Goal: Task Accomplishment & Management: Complete application form

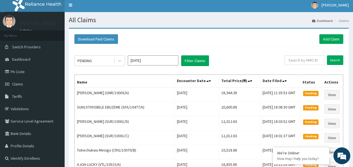
scroll to position [1, 0]
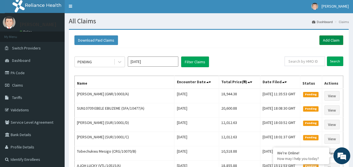
click at [326, 39] on link "Add Claim" at bounding box center [331, 40] width 24 height 10
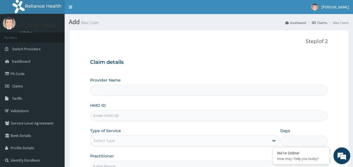
type input "Reliance Family Clinics (RFC) - Ajah"
click at [122, 113] on input "HMO ID" at bounding box center [209, 115] width 238 height 11
paste input "SFA/11662/A"
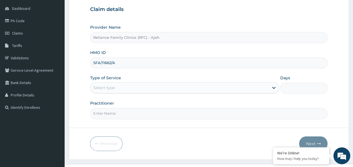
scroll to position [63, 0]
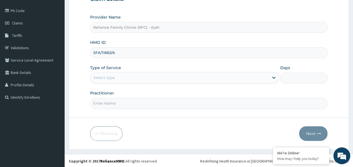
type input "SFA/11662/A"
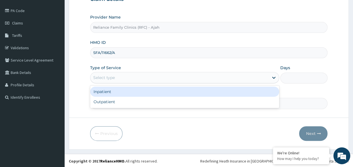
click at [188, 103] on div "Outpatient" at bounding box center [184, 102] width 189 height 10
type input "1"
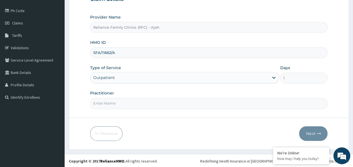
click at [148, 104] on input "Practitioner" at bounding box center [209, 103] width 238 height 11
type input "DR LOCUM"
click at [313, 133] on button "Next" at bounding box center [313, 133] width 28 height 15
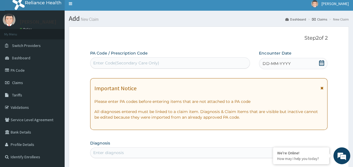
scroll to position [0, 0]
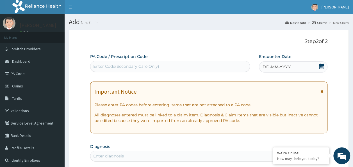
click at [294, 72] on div "DD-MM-YYYY" at bounding box center [293, 66] width 69 height 11
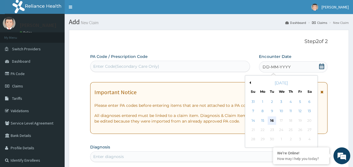
click at [272, 120] on div "16" at bounding box center [272, 120] width 8 height 8
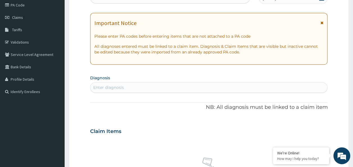
scroll to position [71, 0]
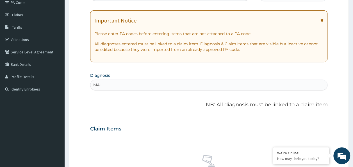
type input "MALA"
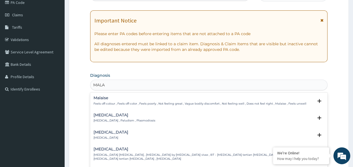
click at [124, 121] on p "Malaria , Paludism , Plasmodiosis" at bounding box center [125, 121] width 62 height 4
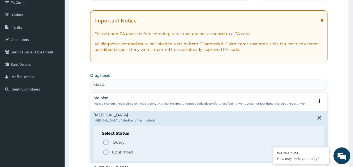
click at [124, 150] on p "Confirmed" at bounding box center [122, 152] width 21 height 6
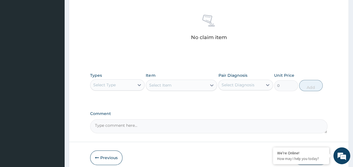
scroll to position [214, 0]
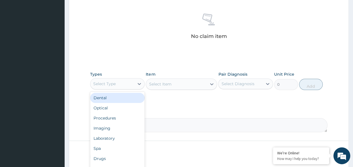
click at [115, 117] on div "Procedures" at bounding box center [117, 118] width 55 height 10
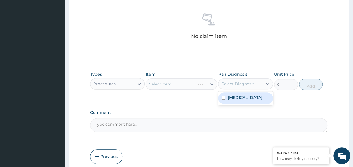
click at [224, 97] on input "checkbox" at bounding box center [224, 98] width 4 height 4
checkbox input "true"
click at [179, 84] on div "Select Item" at bounding box center [181, 83] width 71 height 11
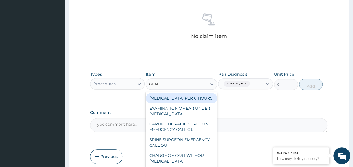
type input "GENE"
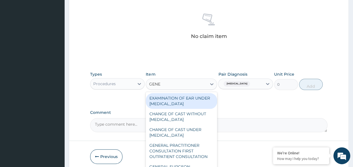
click at [192, 155] on div "GENERAL PRACTITIONER CONSULTATION FIRST OUTPATIENT CONSULTATION" at bounding box center [181, 150] width 71 height 21
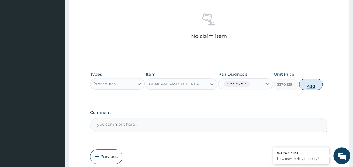
click at [311, 85] on button "Add" at bounding box center [311, 84] width 24 height 11
type input "0"
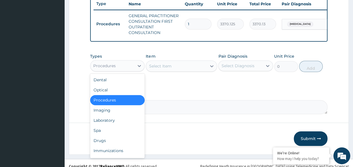
click at [111, 124] on div "Laboratory" at bounding box center [117, 120] width 55 height 10
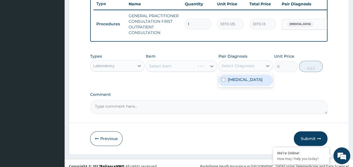
click at [224, 81] on input "checkbox" at bounding box center [224, 80] width 4 height 4
checkbox input "true"
click at [179, 72] on div "Select Item" at bounding box center [181, 65] width 71 height 11
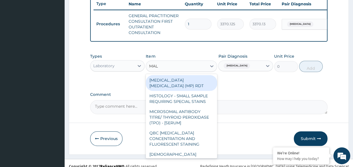
type input "MALA"
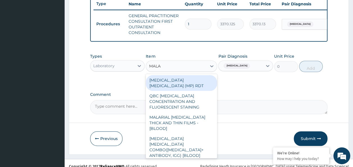
click at [207, 91] on div "QBC MALARIA CONCENTRATION AND FLUORESCENT STAINING" at bounding box center [181, 101] width 71 height 21
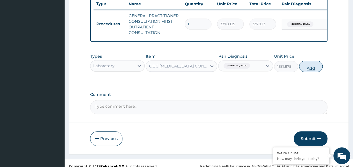
click at [308, 70] on button "Add" at bounding box center [311, 66] width 24 height 11
type input "0"
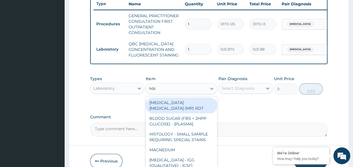
type input "MALA"
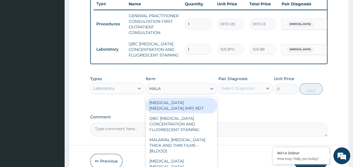
click at [201, 142] on div "MALARIAL PARASITE THICK AND THIN FILMS - [BLOOD]" at bounding box center [181, 145] width 71 height 21
type input "1531.875"
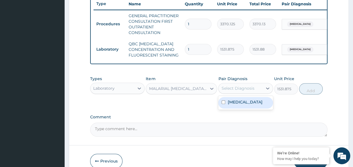
click at [223, 104] on input "checkbox" at bounding box center [224, 102] width 4 height 4
checkbox input "true"
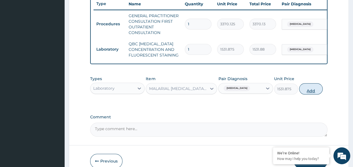
click at [311, 94] on button "Add" at bounding box center [311, 88] width 24 height 11
type input "0"
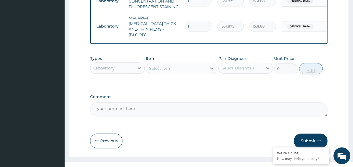
scroll to position [269, 0]
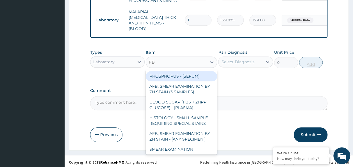
type input "FBC"
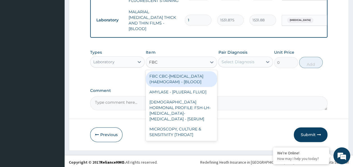
click at [191, 83] on div "FBC CBC-COMPLETE BLOOD COUNT (HAEMOGRAM) - [BLOOD]" at bounding box center [181, 79] width 71 height 16
type input "4085"
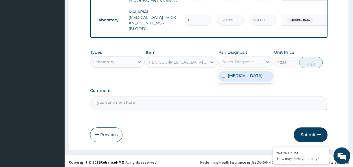
click at [234, 74] on label "Malaria" at bounding box center [245, 76] width 35 height 6
checkbox input "true"
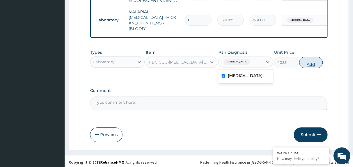
click at [315, 62] on button "Add" at bounding box center [311, 62] width 24 height 11
type input "0"
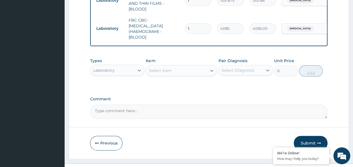
scroll to position [290, 0]
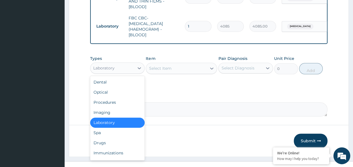
click at [108, 142] on div "Drugs" at bounding box center [117, 143] width 55 height 10
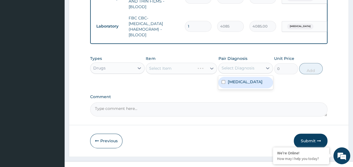
click at [225, 80] on input "checkbox" at bounding box center [224, 82] width 4 height 4
checkbox input "true"
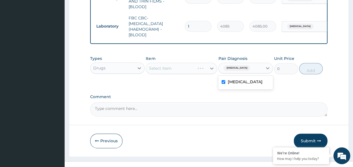
click at [179, 68] on div "Select Item" at bounding box center [181, 68] width 71 height 11
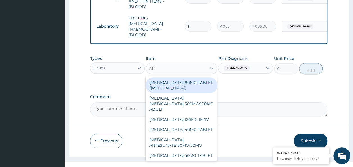
type input "ARTE"
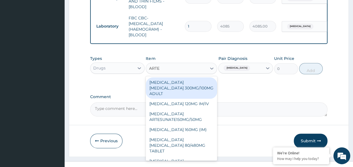
click at [197, 124] on div "ARTEMETHER 160MG (IM)" at bounding box center [181, 129] width 71 height 10
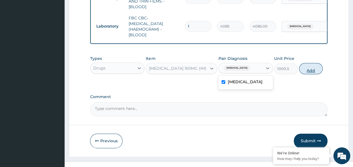
click at [311, 69] on button "Add" at bounding box center [311, 68] width 24 height 11
type input "0"
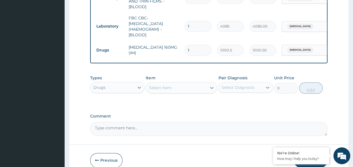
type input "0.00"
type input "3"
type input "3001.50"
type input "3"
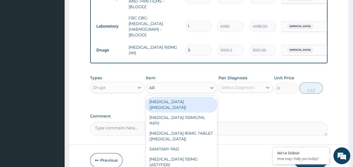
type input "ART"
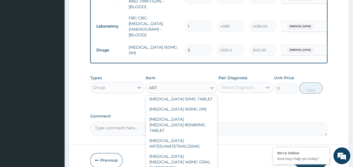
scroll to position [79, 0]
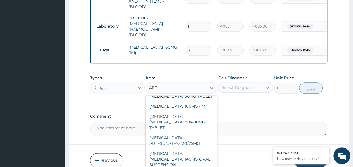
click at [197, 116] on div "ARTEMETHER LUMEFANTRINE 80/480MG TABLET" at bounding box center [181, 121] width 71 height 21
type input "450"
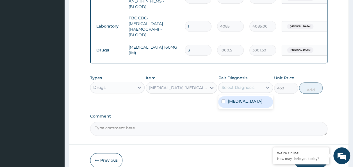
click at [225, 99] on input "checkbox" at bounding box center [224, 101] width 4 height 4
checkbox input "true"
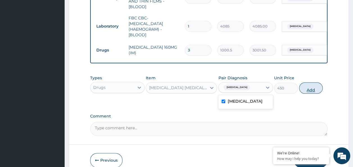
click at [314, 88] on button "Add" at bounding box center [311, 87] width 24 height 11
type input "0"
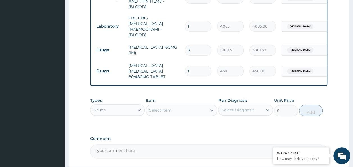
type input "0.00"
type input "9"
type input "4050.00"
type input "0.00"
type input "6"
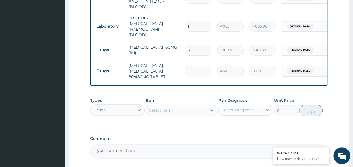
type input "2700.00"
type input "6"
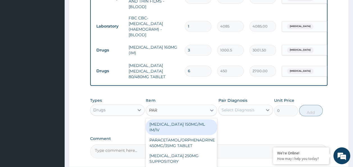
type input "PARA"
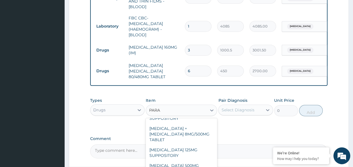
scroll to position [64, 0]
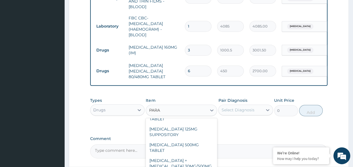
click at [188, 140] on div "PARACETAMOL 500MG TABLET" at bounding box center [181, 148] width 71 height 16
type input "30"
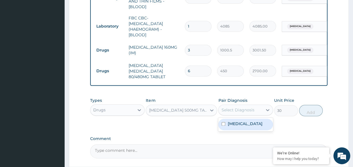
click at [224, 122] on input "checkbox" at bounding box center [224, 124] width 4 height 4
checkbox input "true"
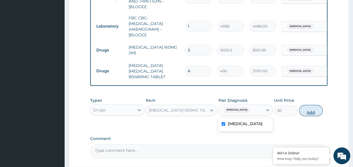
click at [312, 106] on button "Add" at bounding box center [311, 110] width 24 height 11
type input "0"
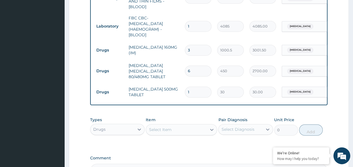
type input "18"
type input "540.00"
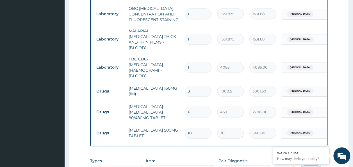
scroll to position [358, 0]
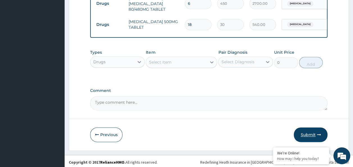
click at [312, 134] on button "Submit" at bounding box center [311, 134] width 34 height 15
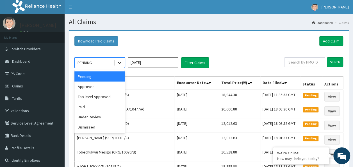
click at [118, 64] on icon at bounding box center [120, 63] width 6 height 6
click at [101, 88] on div "Approved" at bounding box center [99, 86] width 51 height 10
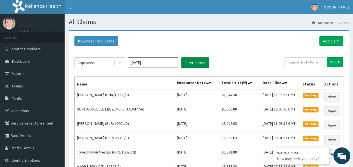
click at [194, 62] on button "Filter Claims" at bounding box center [195, 62] width 28 height 11
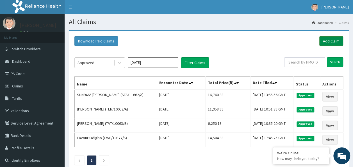
click at [330, 43] on link "Add Claim" at bounding box center [331, 41] width 24 height 10
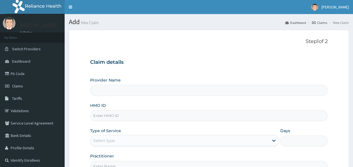
click at [124, 115] on input "HMO ID" at bounding box center [209, 115] width 238 height 11
type input "Reliance Family Clinics (RFC) - Ajah"
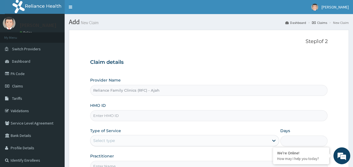
paste input "SUR/10001/C"
type input "SUR/10001/C"
click at [221, 95] on input "Reliance Family Clinics (RFC) - Ajah" at bounding box center [209, 90] width 238 height 11
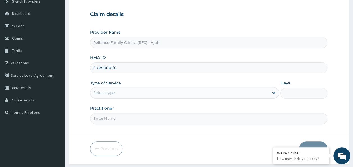
scroll to position [48, 0]
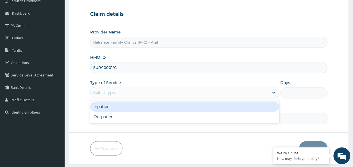
click at [221, 118] on div "Outpatient" at bounding box center [184, 117] width 189 height 10
type input "1"
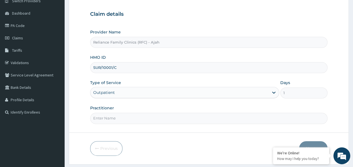
click at [188, 119] on input "Practitioner" at bounding box center [209, 118] width 238 height 11
type input "DR. LOCUM"
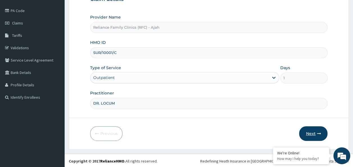
click at [313, 133] on button "Next" at bounding box center [313, 133] width 28 height 15
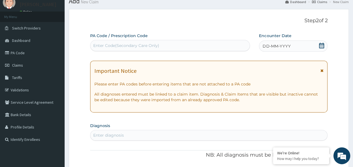
scroll to position [19, 0]
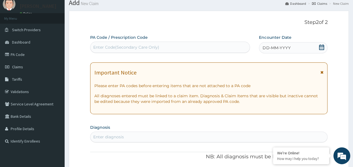
click at [293, 48] on div "DD-MM-YYYY" at bounding box center [293, 47] width 69 height 11
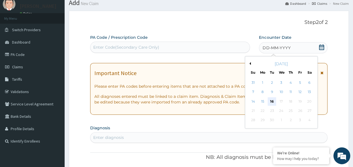
click at [274, 101] on div "16" at bounding box center [272, 101] width 8 height 8
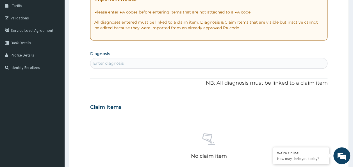
scroll to position [95, 0]
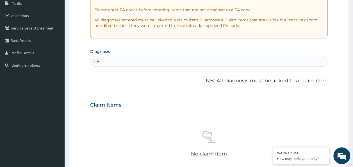
type input "D"
type input "FOLLOW"
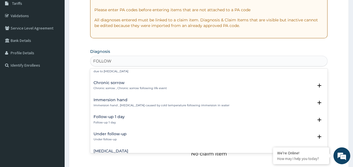
scroll to position [54, 0]
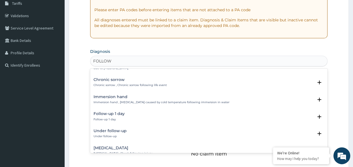
click at [114, 112] on h4 "Follow-up 1 day" at bounding box center [109, 114] width 31 height 4
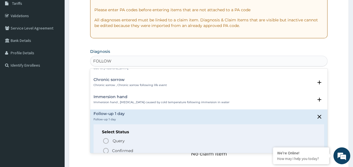
click at [129, 148] on p "Confirmed" at bounding box center [122, 151] width 21 height 6
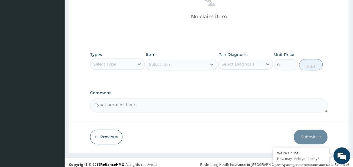
scroll to position [234, 0]
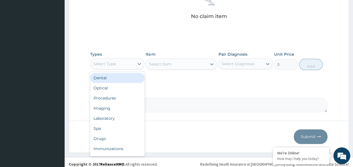
click at [117, 105] on div "Imaging" at bounding box center [117, 108] width 55 height 10
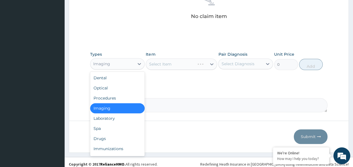
click at [115, 98] on div "Procedures" at bounding box center [117, 98] width 55 height 10
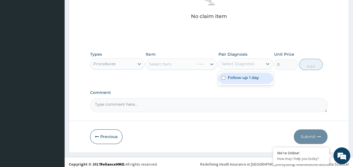
click at [244, 78] on label "Follow-up 1 day" at bounding box center [243, 78] width 31 height 6
checkbox input "true"
click at [187, 61] on div "Select Item" at bounding box center [181, 63] width 71 height 11
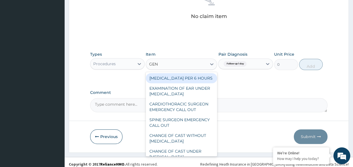
type input "GENE"
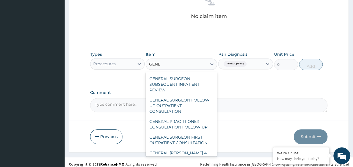
scroll to position [92, 0]
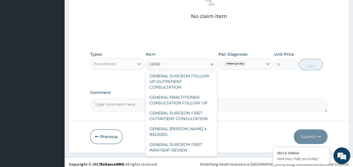
click at [196, 104] on div "GENERAL PRACTITIONER CONSULTATION FOLLOW UP" at bounding box center [181, 100] width 71 height 16
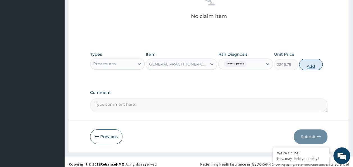
click at [315, 66] on button "Add" at bounding box center [311, 64] width 24 height 11
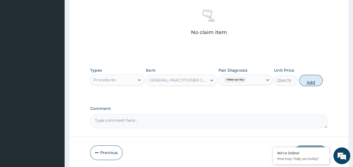
type input "0"
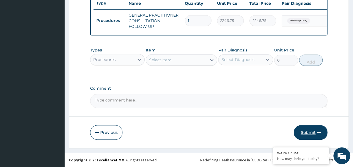
click at [309, 136] on button "Submit" at bounding box center [311, 132] width 34 height 15
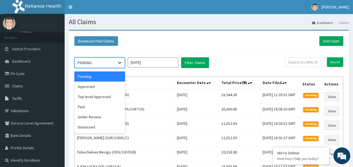
click at [118, 64] on icon at bounding box center [120, 63] width 6 height 6
click at [102, 89] on div "Approved" at bounding box center [99, 86] width 51 height 10
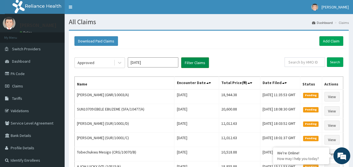
click at [197, 63] on button "Filter Claims" at bounding box center [195, 62] width 28 height 11
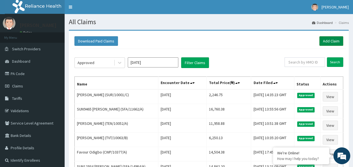
click at [333, 38] on link "Add Claim" at bounding box center [331, 41] width 24 height 10
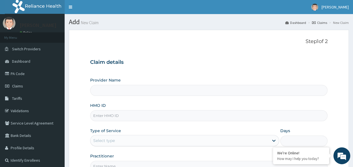
type input "Reliance Family Clinics (RFC) - Ajah"
click at [142, 116] on input "HMO ID" at bounding box center [209, 115] width 238 height 11
paste input "SUR/10001/D"
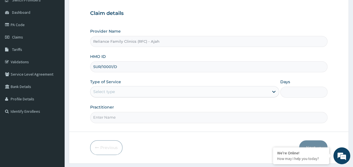
scroll to position [63, 0]
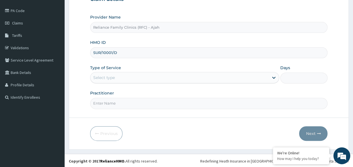
type input "SUR/10001/D"
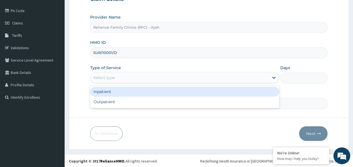
click at [233, 103] on div "Outpatient" at bounding box center [184, 102] width 189 height 10
type input "1"
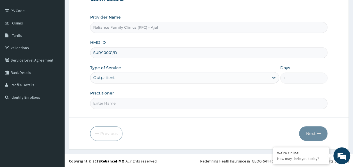
click at [214, 104] on input "Practitioner" at bounding box center [209, 103] width 238 height 11
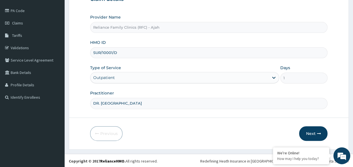
type input "DR. LOCUM"
click at [314, 130] on button "Next" at bounding box center [313, 133] width 28 height 15
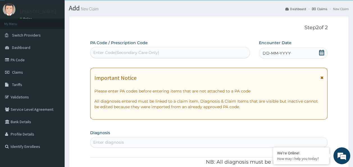
scroll to position [7, 0]
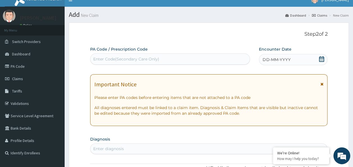
click at [289, 56] on div "DD-MM-YYYY" at bounding box center [293, 59] width 69 height 11
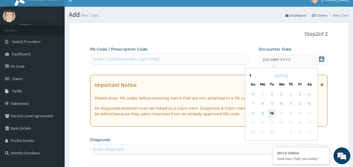
click at [272, 113] on div "16" at bounding box center [272, 113] width 8 height 8
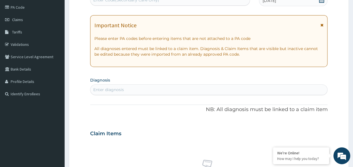
scroll to position [69, 0]
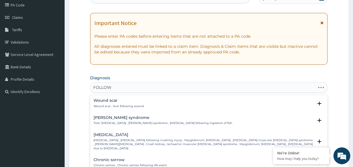
type input "FOLLOW U"
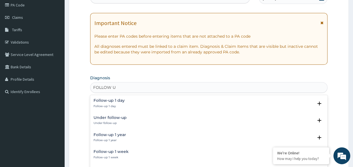
click at [110, 103] on div "Follow-up 1 day Follow-up 1 day" at bounding box center [109, 103] width 31 height 10
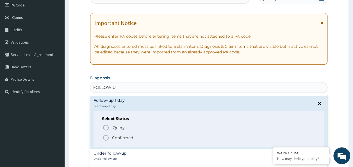
click at [128, 135] on p "Confirmed" at bounding box center [122, 138] width 21 height 6
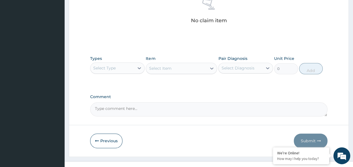
scroll to position [237, 0]
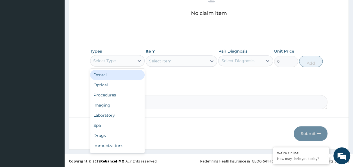
click at [117, 94] on div "Procedures" at bounding box center [117, 95] width 55 height 10
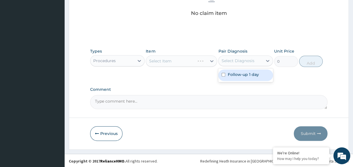
click at [223, 74] on input "checkbox" at bounding box center [224, 75] width 4 height 4
checkbox input "true"
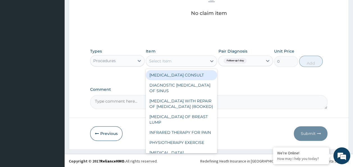
click at [178, 58] on div "Select Item" at bounding box center [176, 60] width 61 height 9
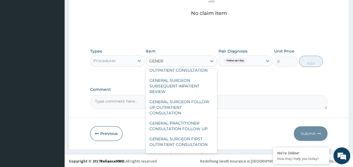
scroll to position [92, 0]
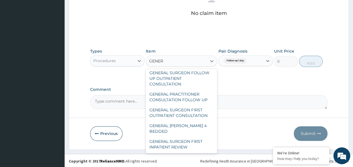
type input "GENERA"
click at [200, 101] on div "GENERAL PRACTITIONER CONSULTATION FOLLOW UP" at bounding box center [181, 97] width 71 height 16
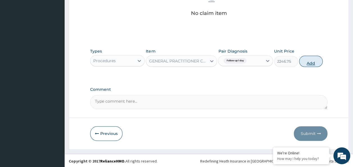
click at [310, 62] on button "Add" at bounding box center [311, 61] width 24 height 11
type input "0"
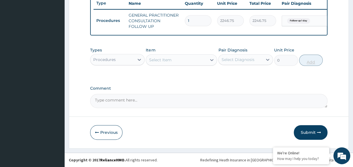
scroll to position [218, 0]
click at [310, 134] on button "Submit" at bounding box center [311, 132] width 34 height 15
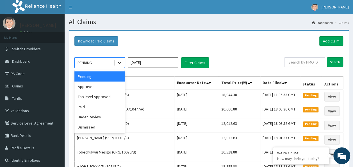
click at [122, 61] on icon at bounding box center [120, 63] width 6 height 6
click at [94, 86] on div "Approved" at bounding box center [99, 86] width 51 height 10
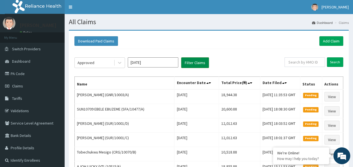
click at [197, 60] on button "Filter Claims" at bounding box center [195, 62] width 28 height 11
